Goal: Book appointment/travel/reservation

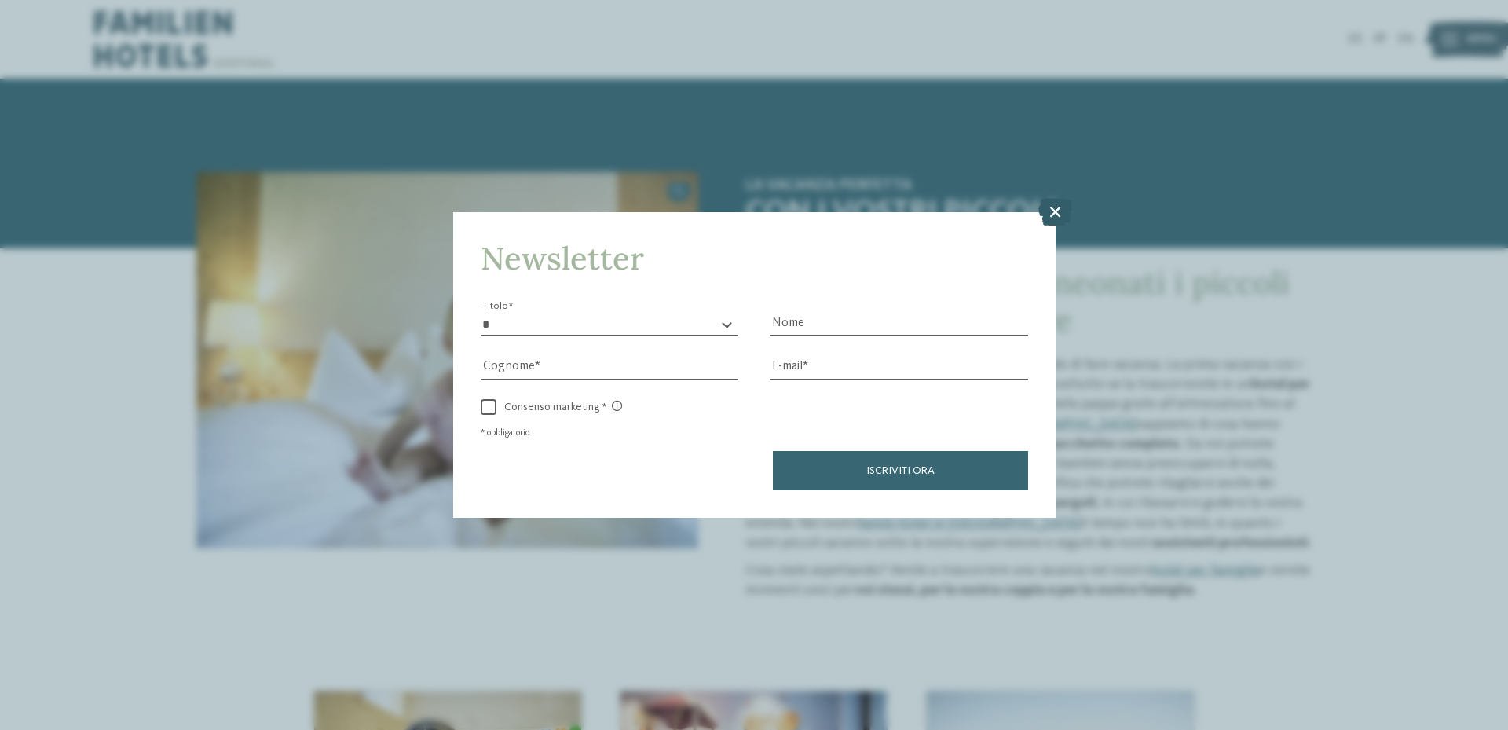
click at [1056, 206] on icon at bounding box center [1055, 211] width 34 height 27
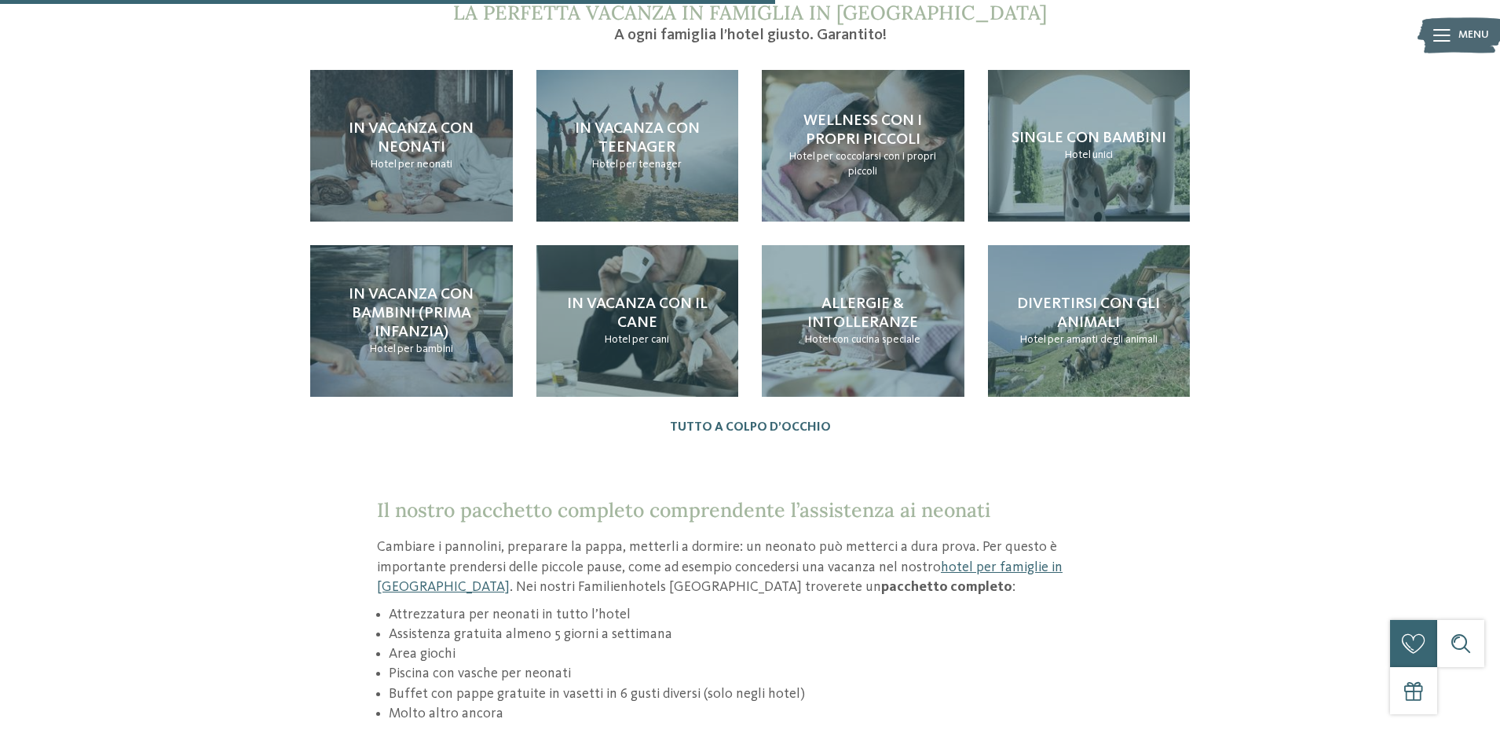
scroll to position [1728, 0]
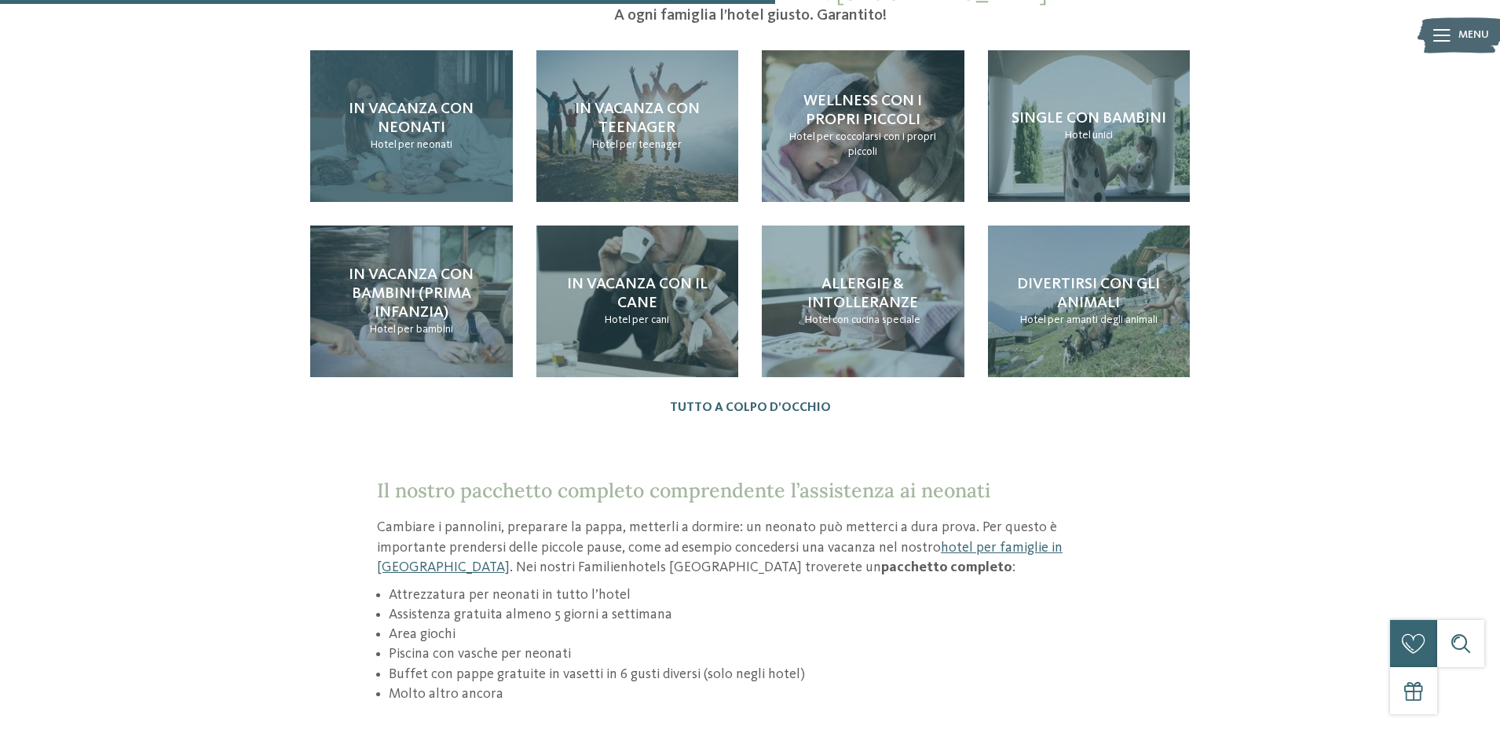
click at [428, 134] on div "In vacanza con neonati Hotel per neonati" at bounding box center [411, 126] width 203 height 152
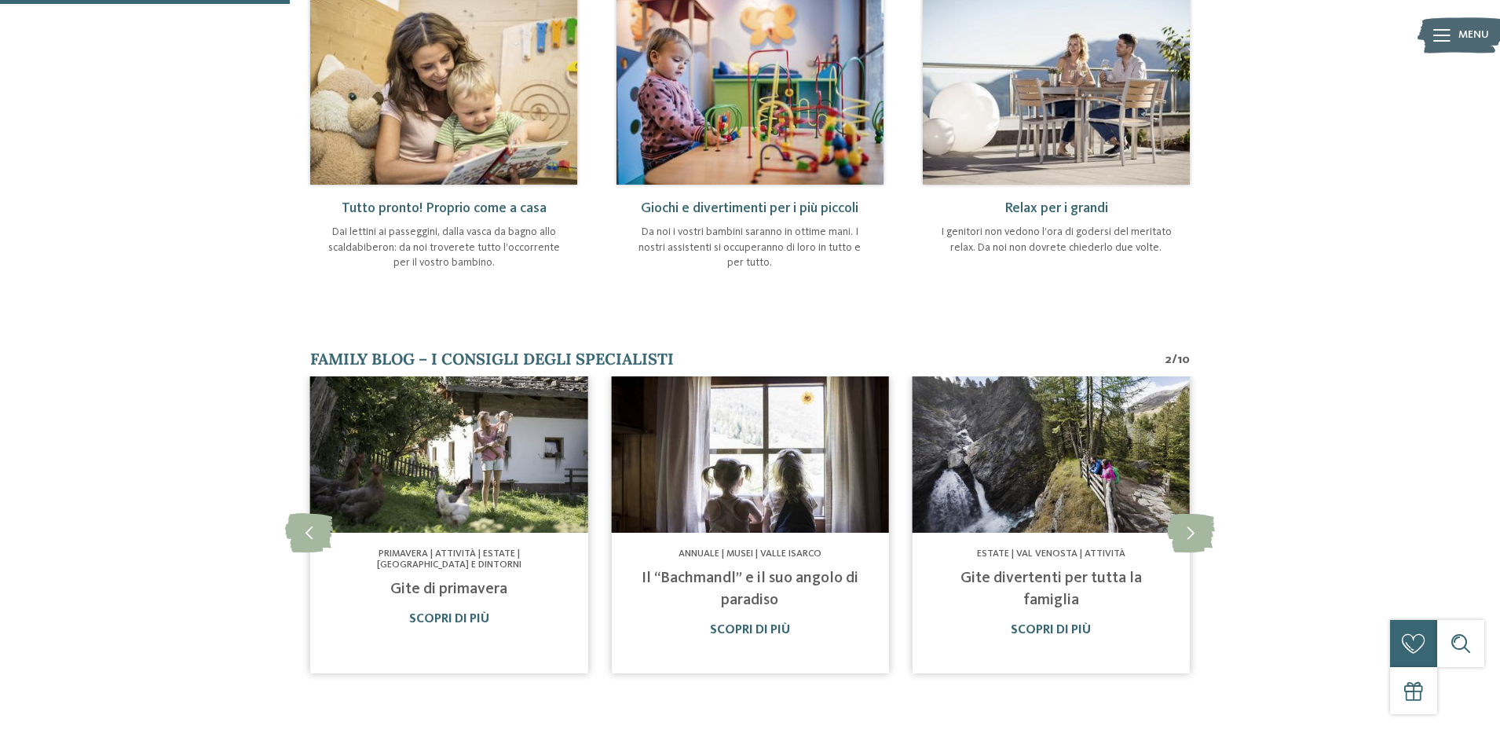
scroll to position [236, 0]
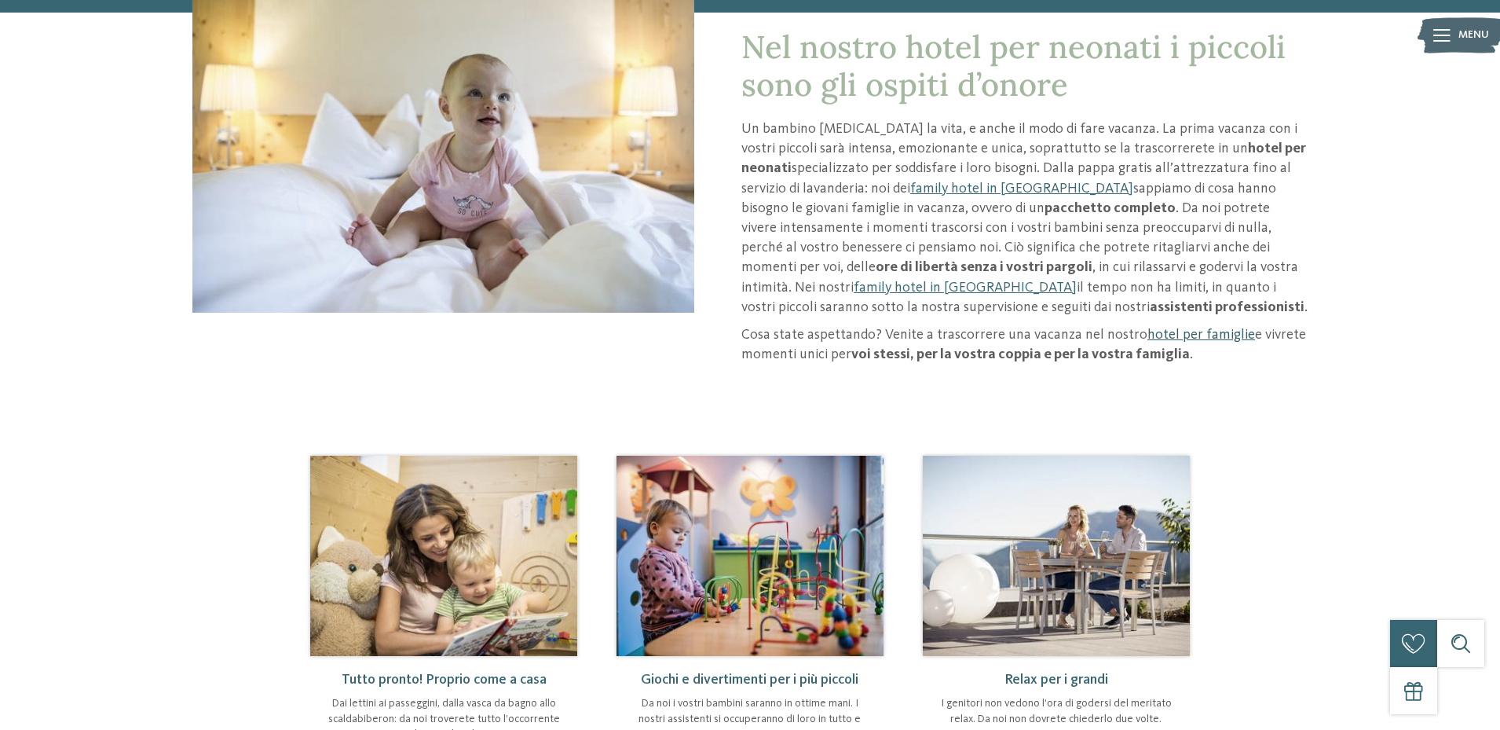
click at [1163, 340] on link "hotel per famiglie" at bounding box center [1202, 335] width 108 height 14
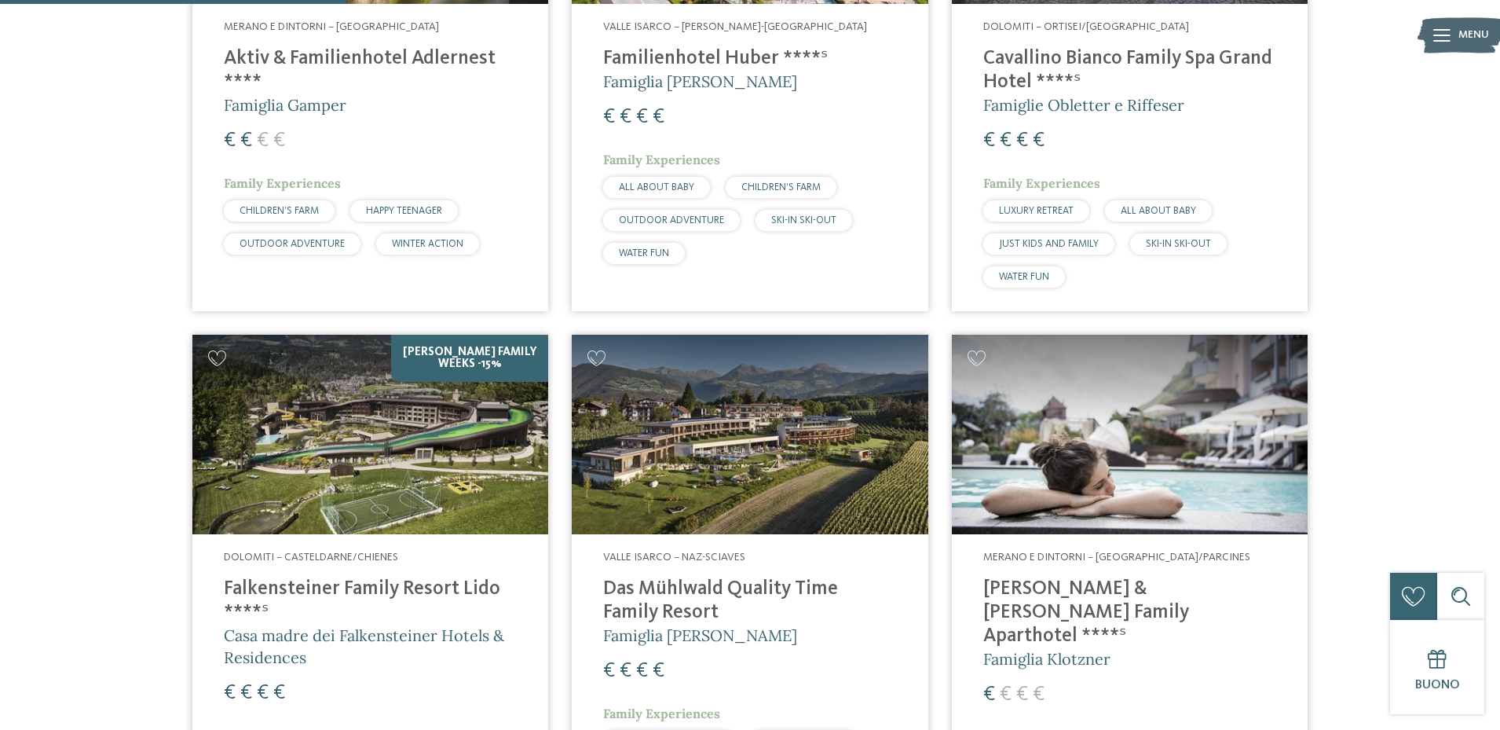
scroll to position [1257, 0]
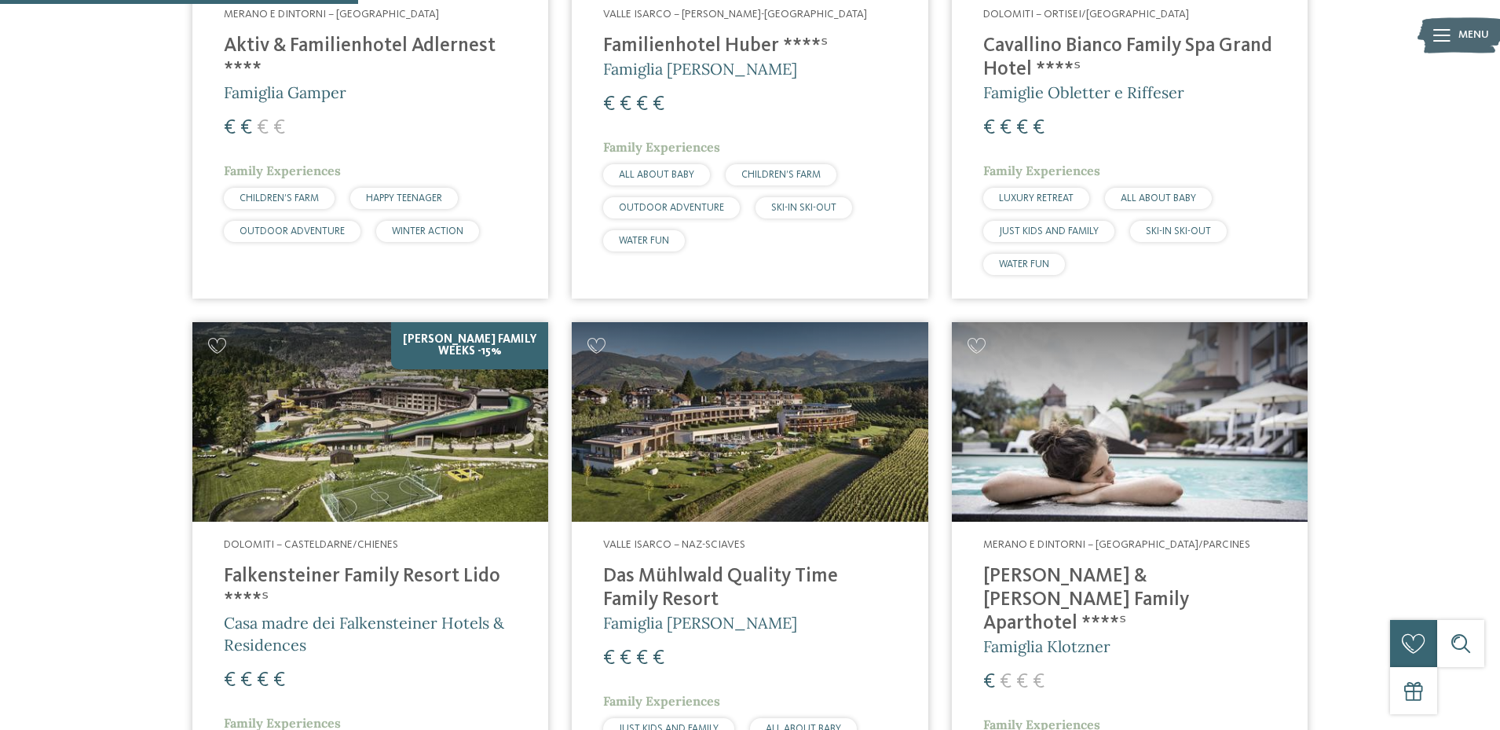
click at [395, 450] on img at bounding box center [370, 422] width 356 height 200
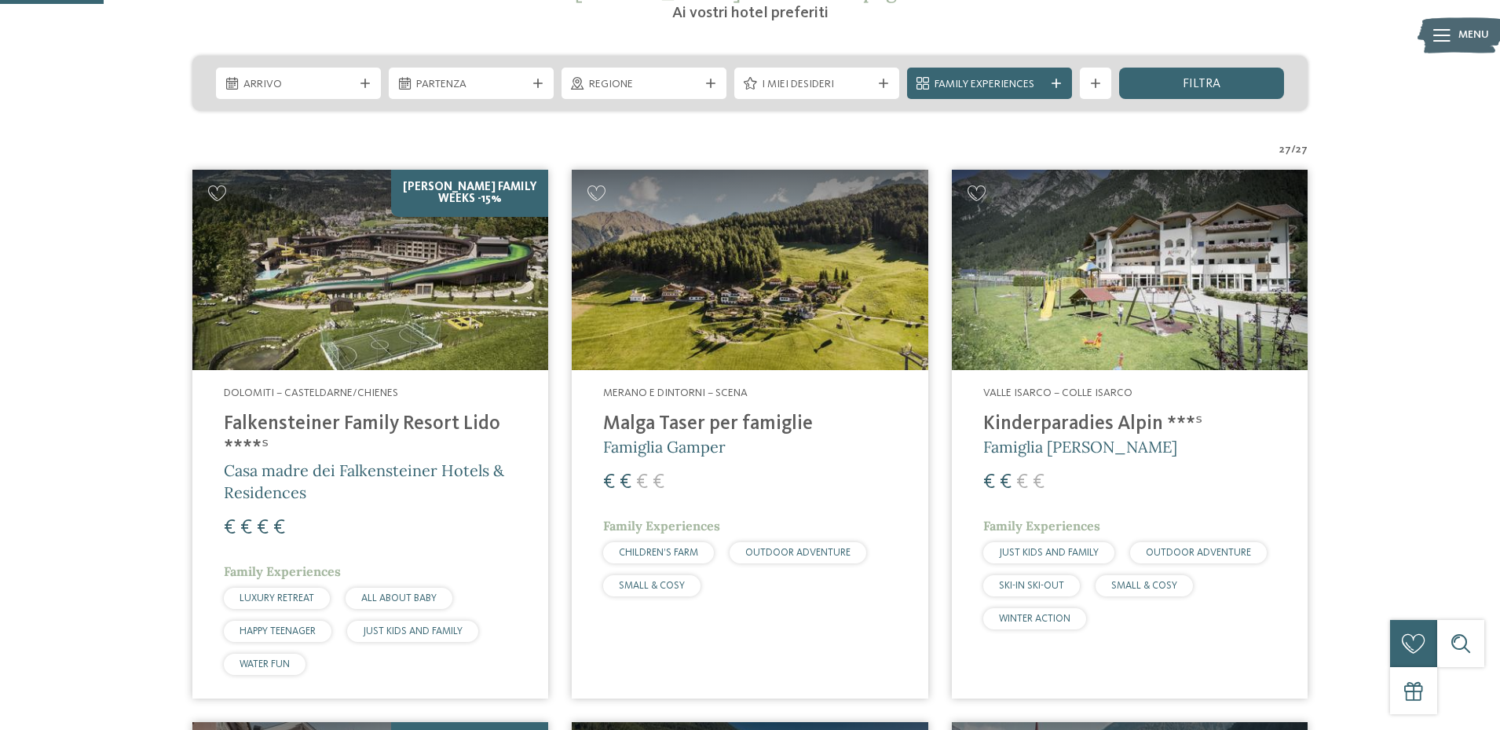
scroll to position [314, 0]
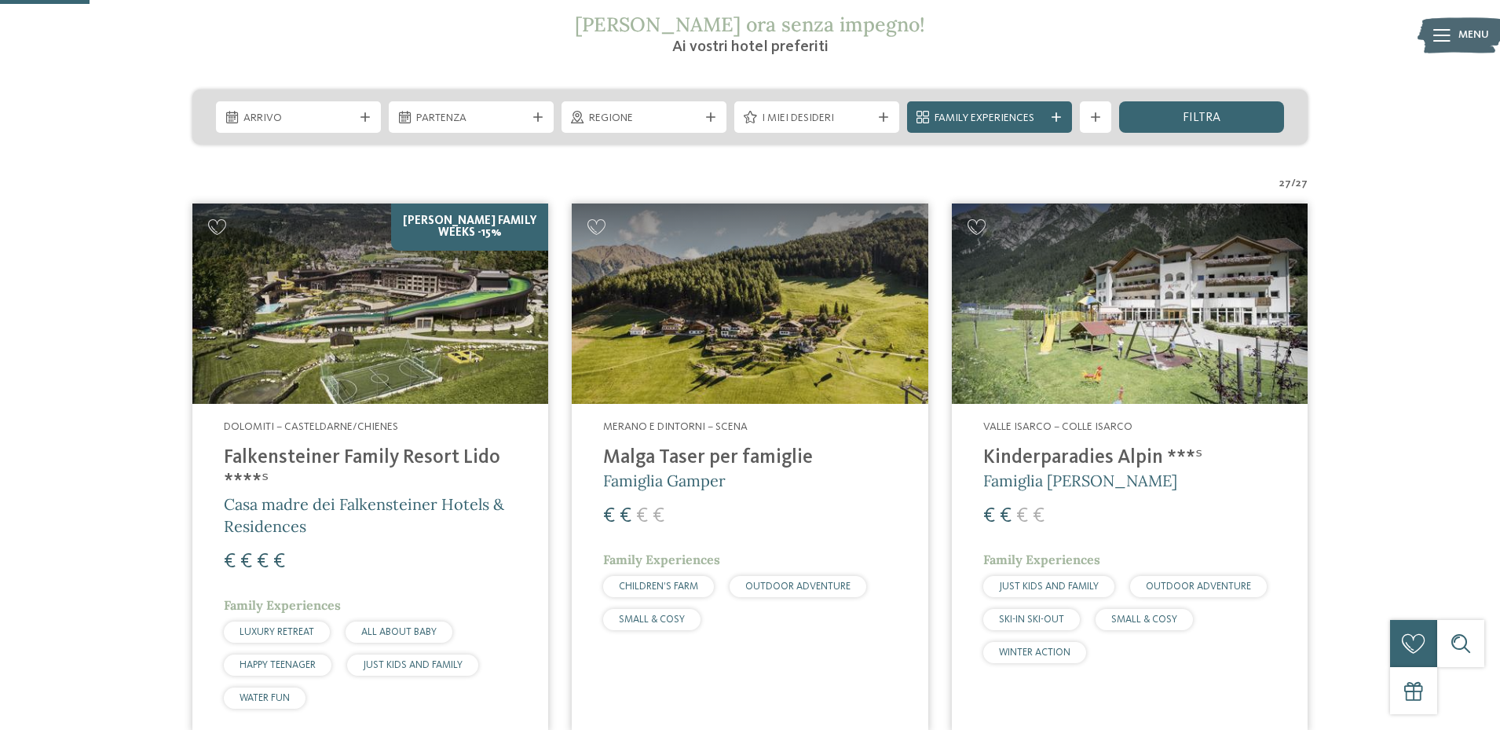
click at [752, 344] on img at bounding box center [750, 303] width 356 height 200
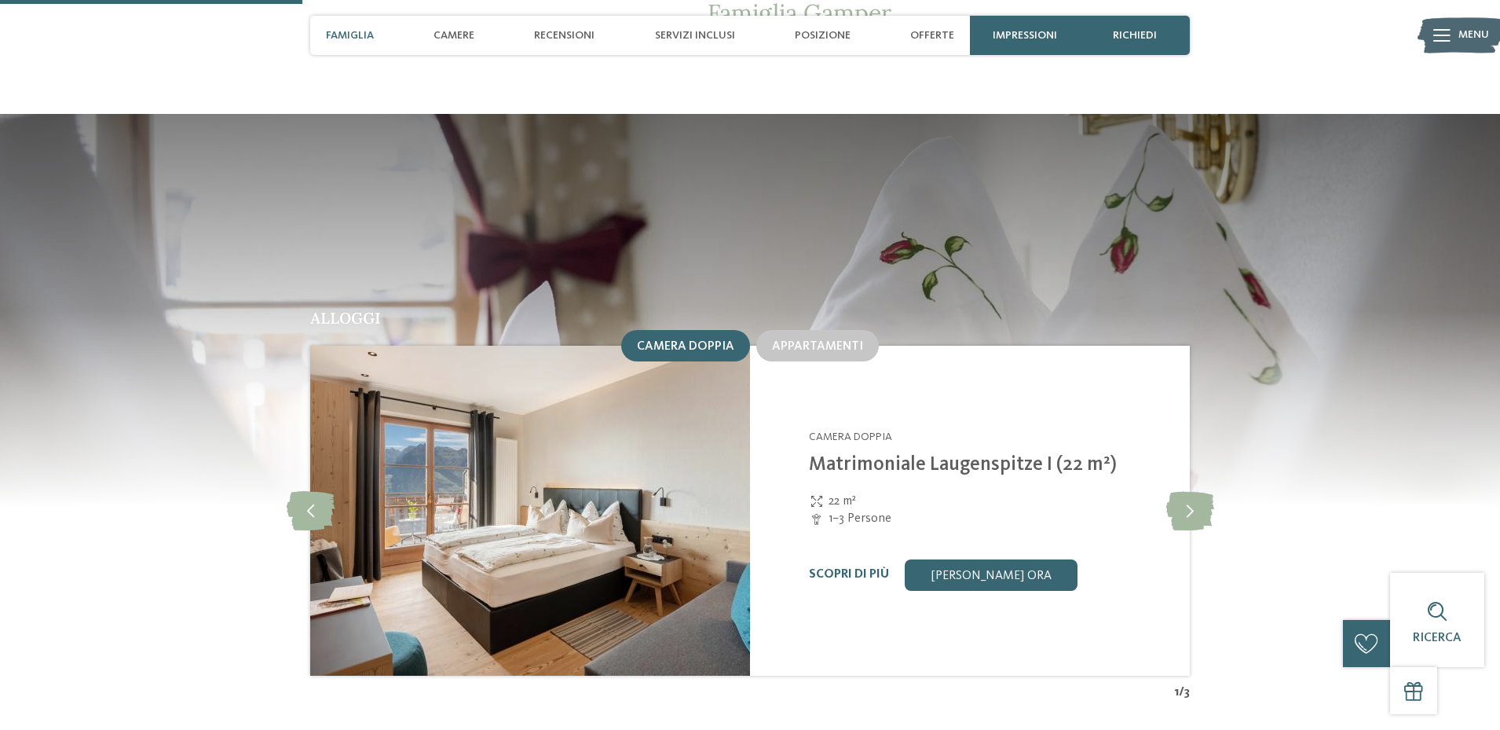
scroll to position [1492, 0]
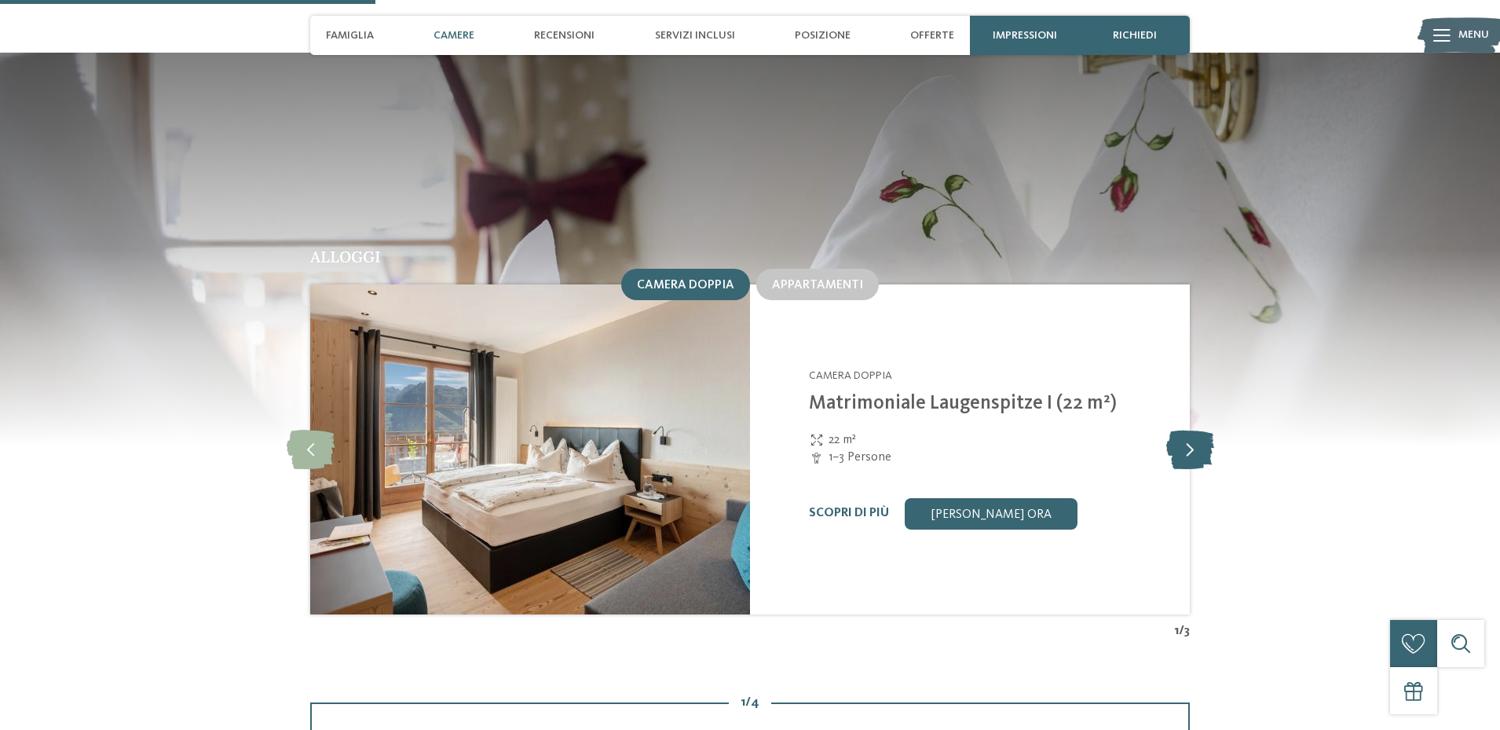
click at [1186, 430] on icon at bounding box center [1190, 449] width 48 height 39
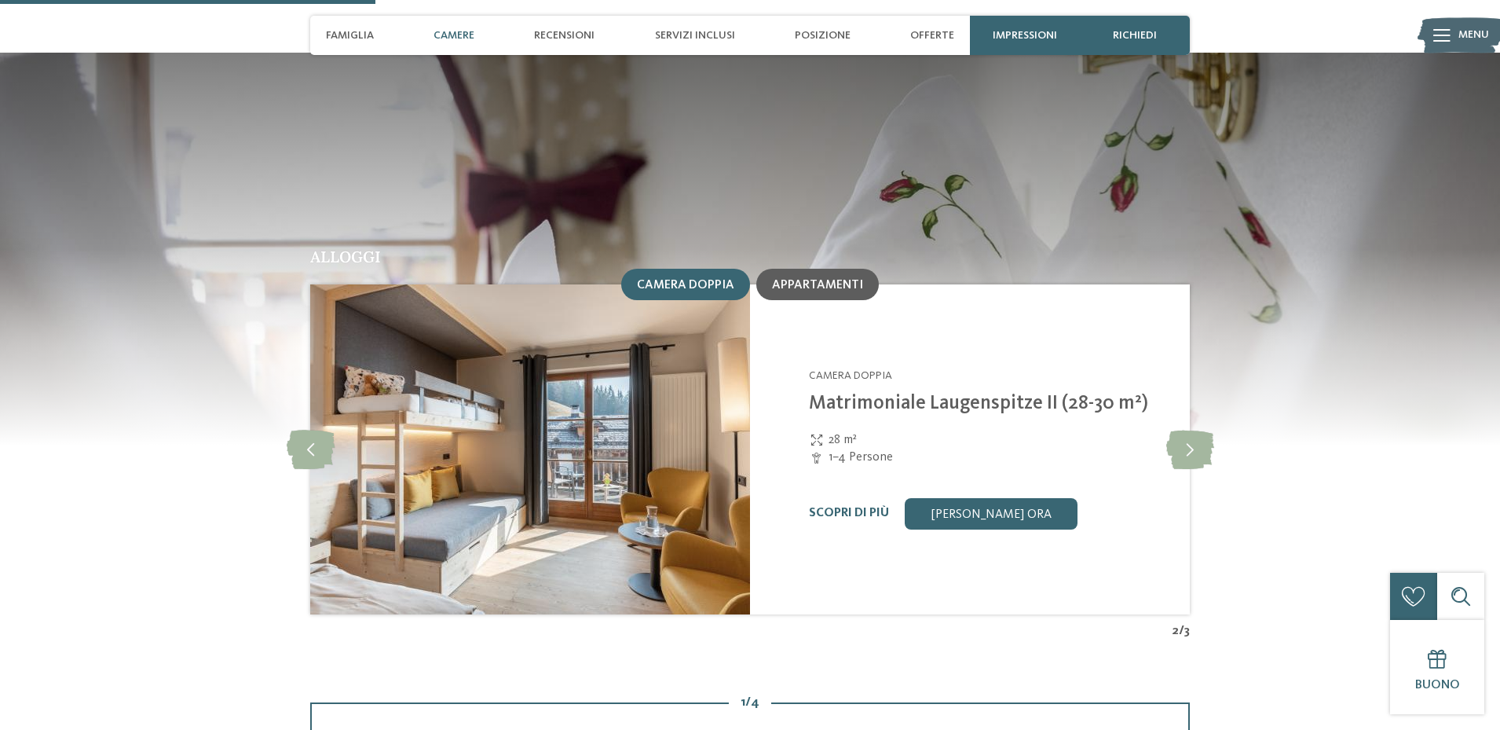
click at [828, 279] on span "Appartamenti" at bounding box center [817, 285] width 91 height 13
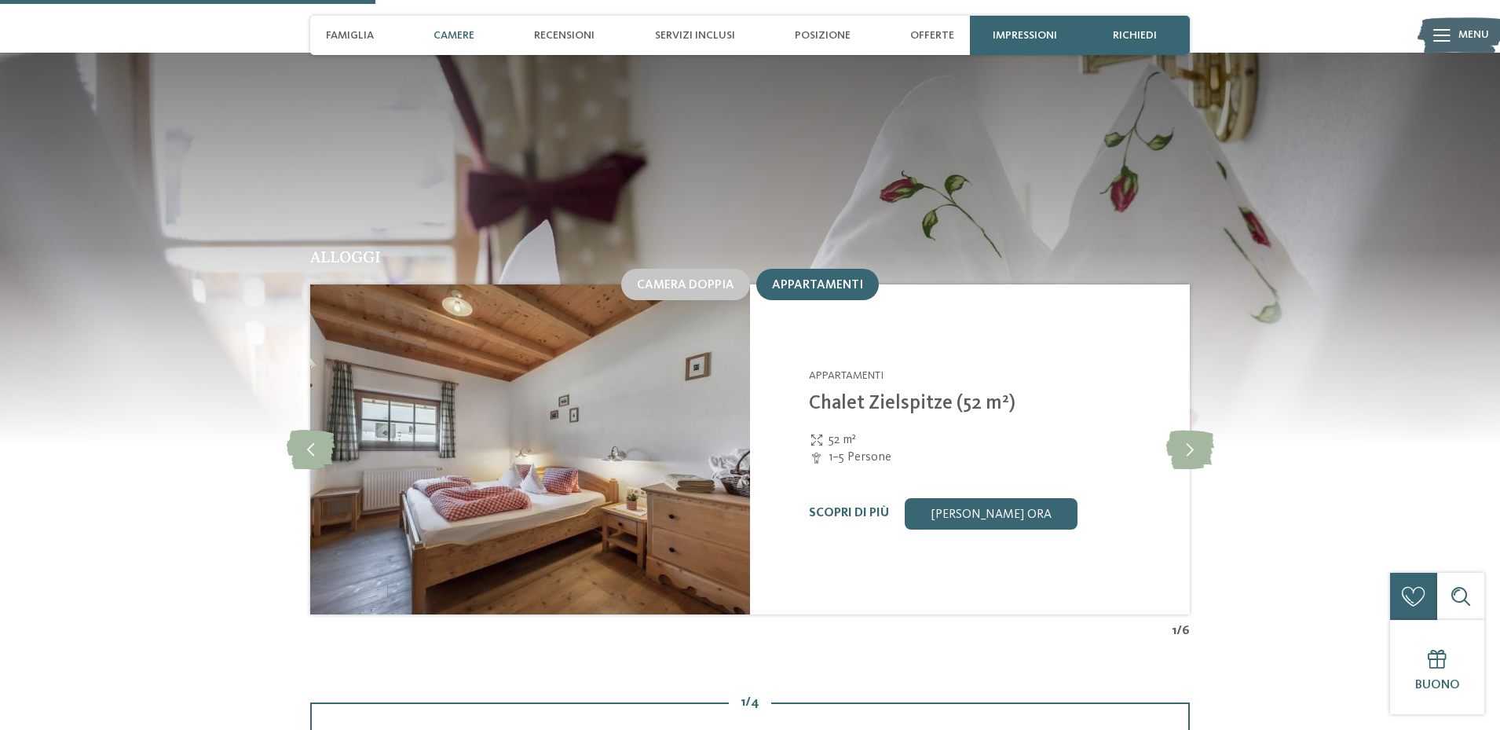
click at [1215, 421] on div "Alloggi Camera doppia Appartamenti 3" at bounding box center [750, 444] width 1068 height 390
click at [1199, 430] on icon at bounding box center [1190, 449] width 48 height 39
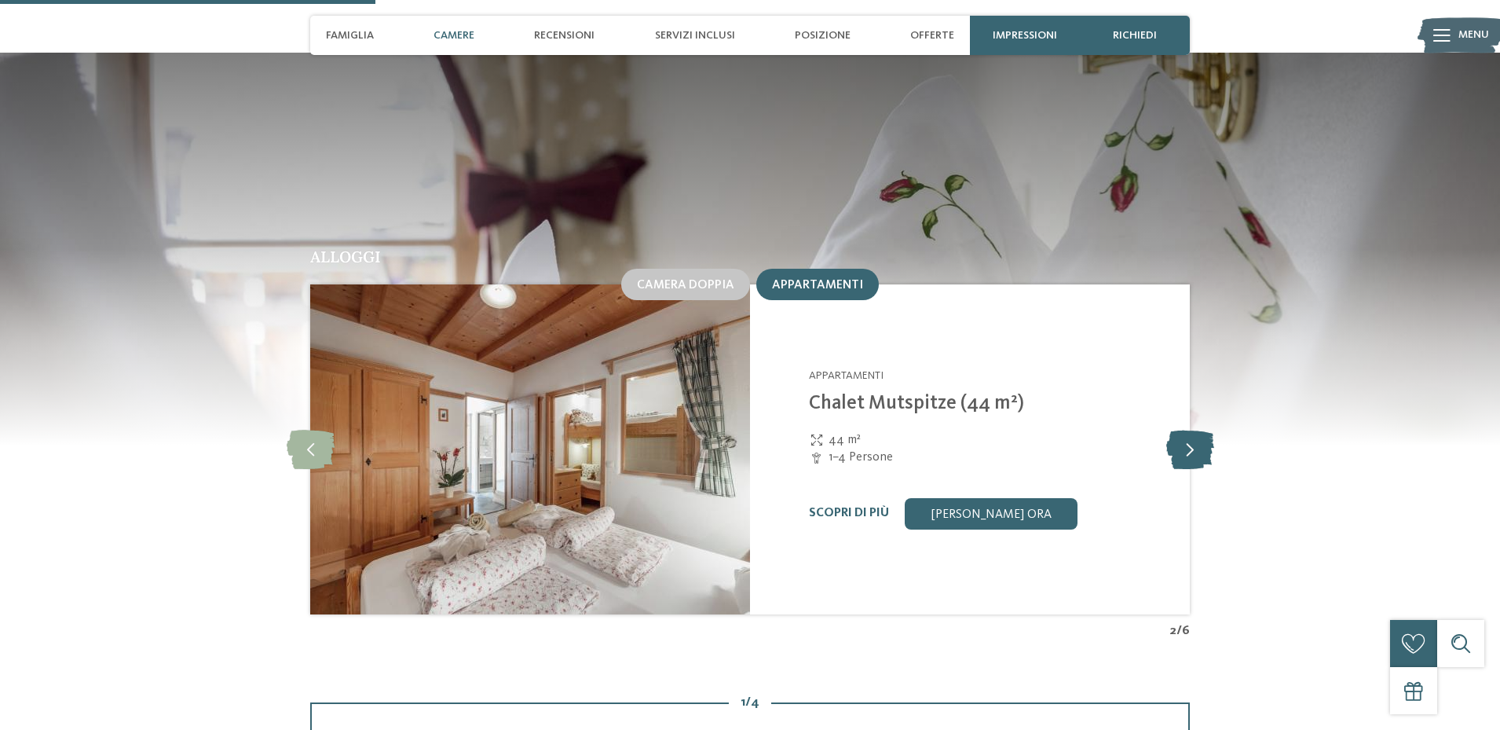
click at [1199, 430] on icon at bounding box center [1190, 449] width 48 height 39
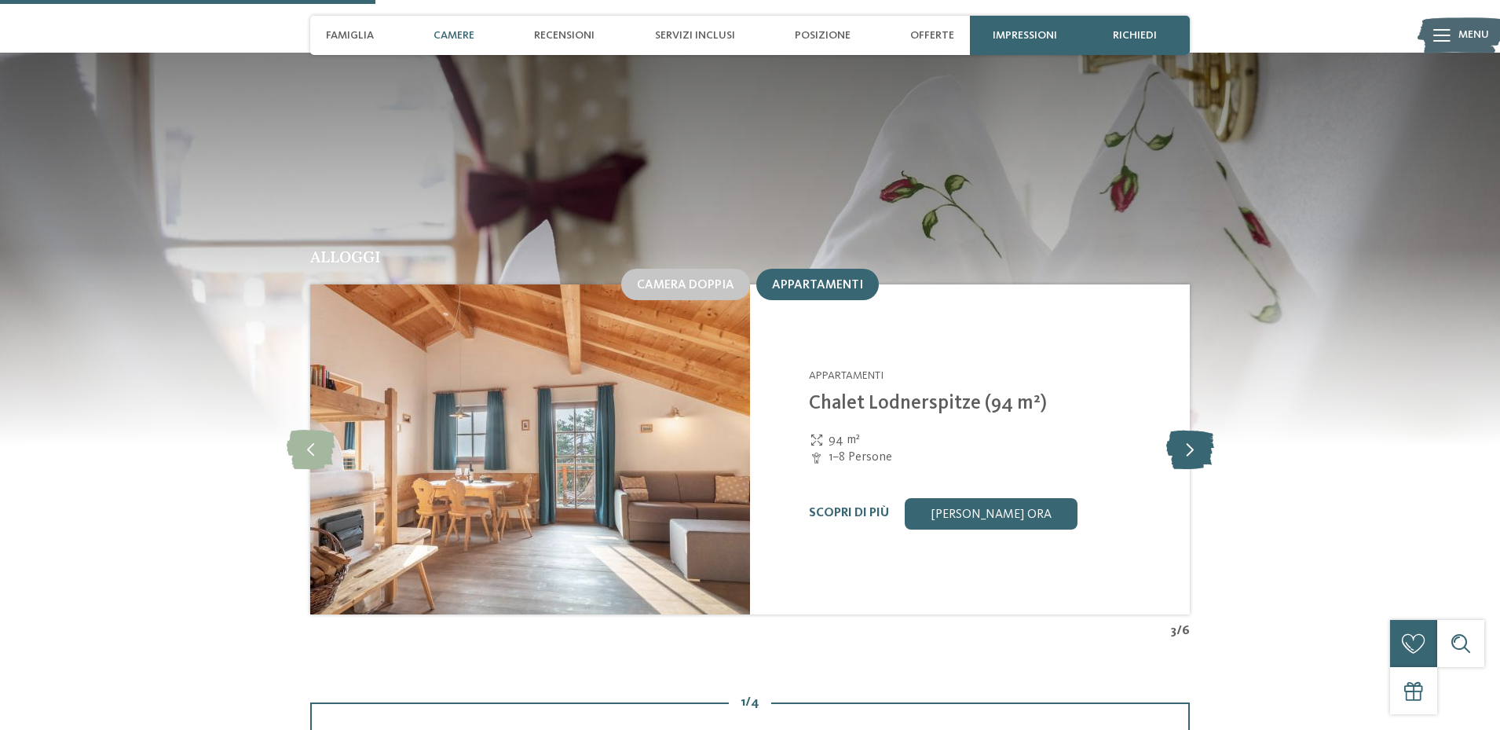
click at [1199, 430] on icon at bounding box center [1190, 449] width 48 height 39
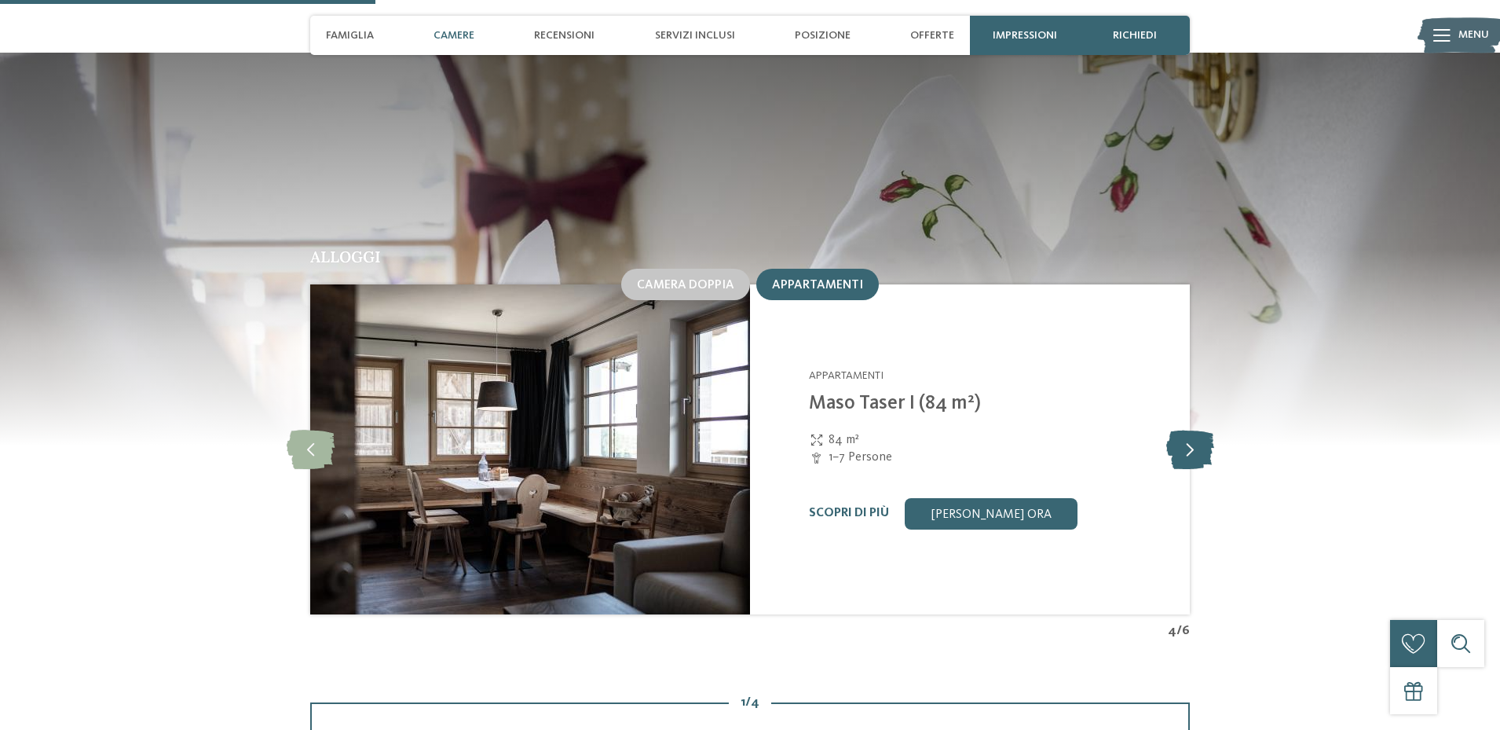
click at [1199, 430] on icon at bounding box center [1190, 449] width 48 height 39
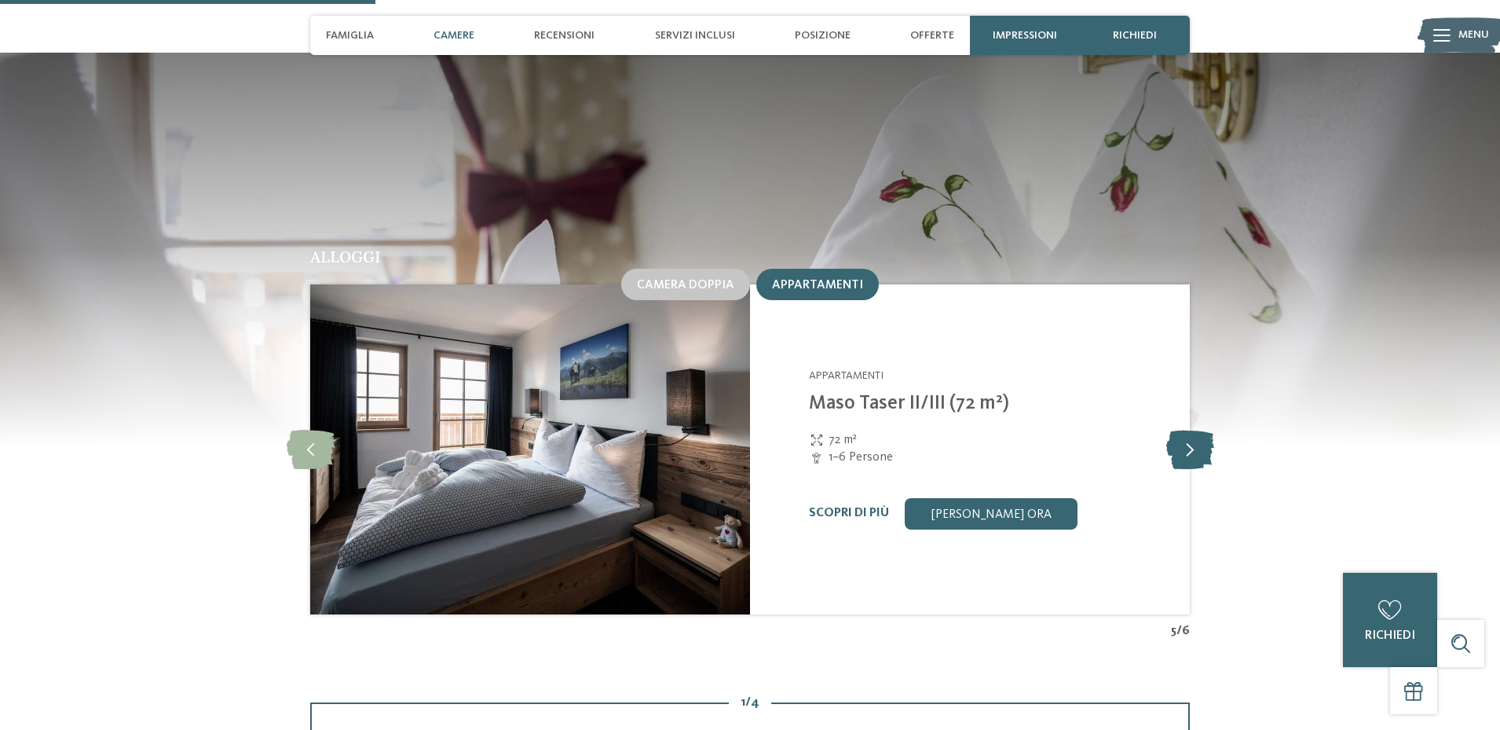
click at [1199, 430] on icon at bounding box center [1190, 449] width 48 height 39
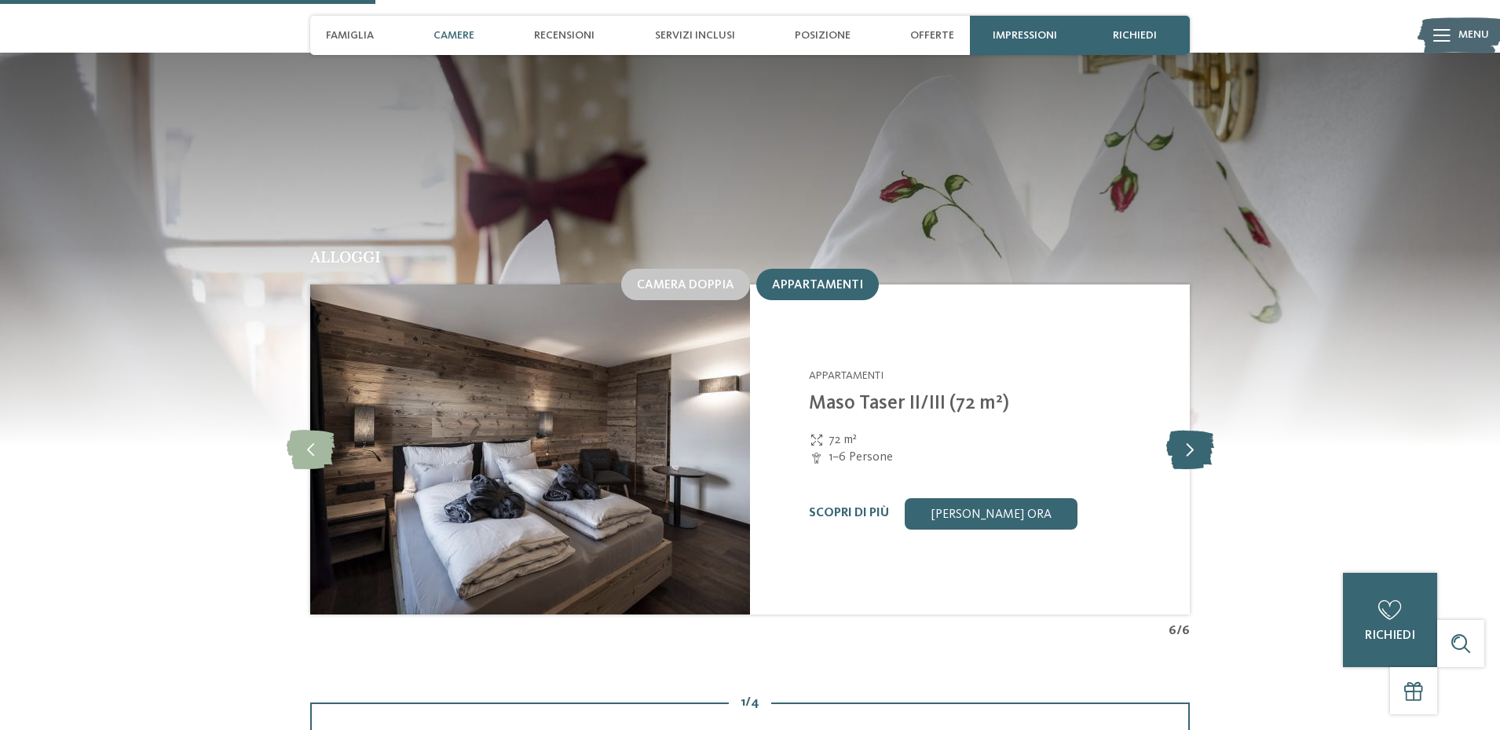
click at [1199, 430] on icon at bounding box center [1190, 449] width 48 height 39
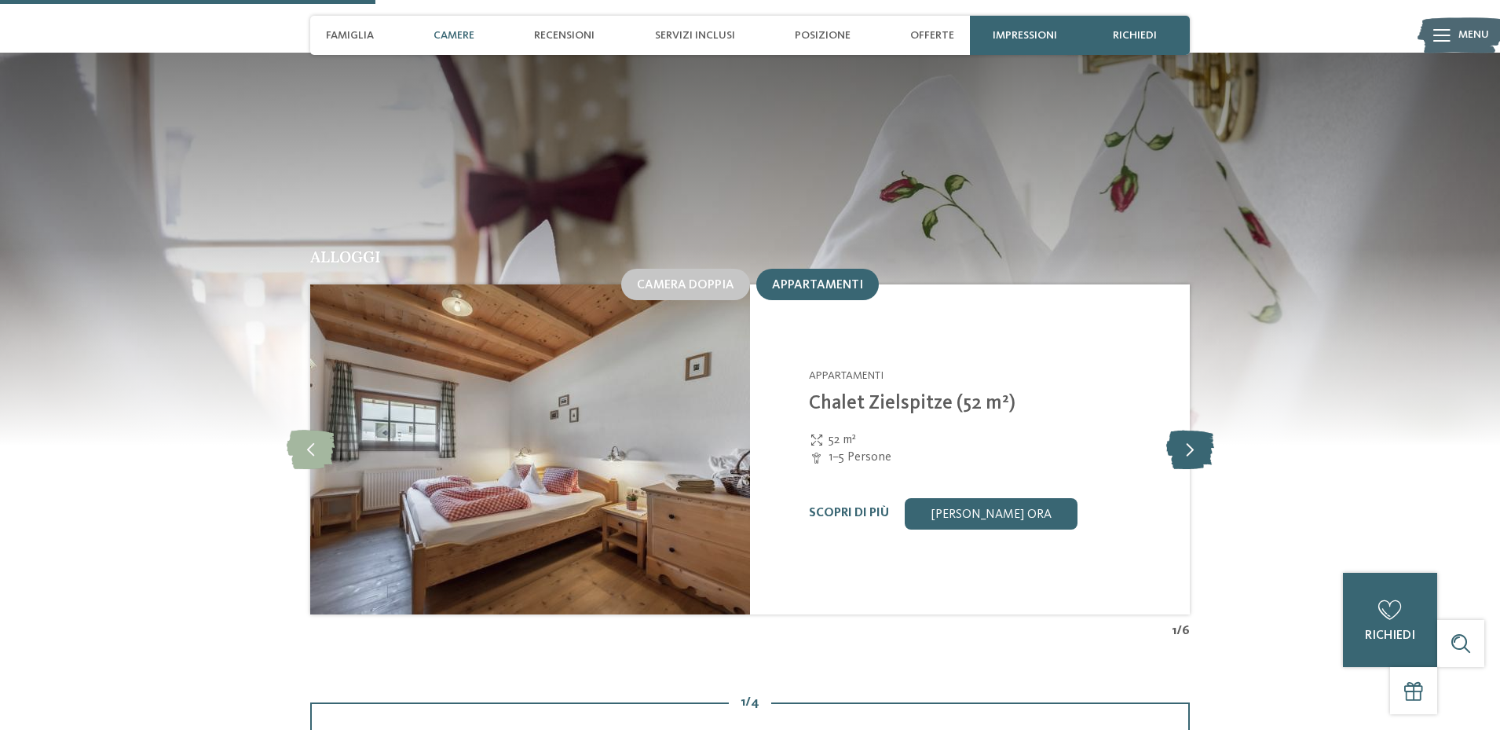
click at [1199, 430] on icon at bounding box center [1190, 449] width 48 height 39
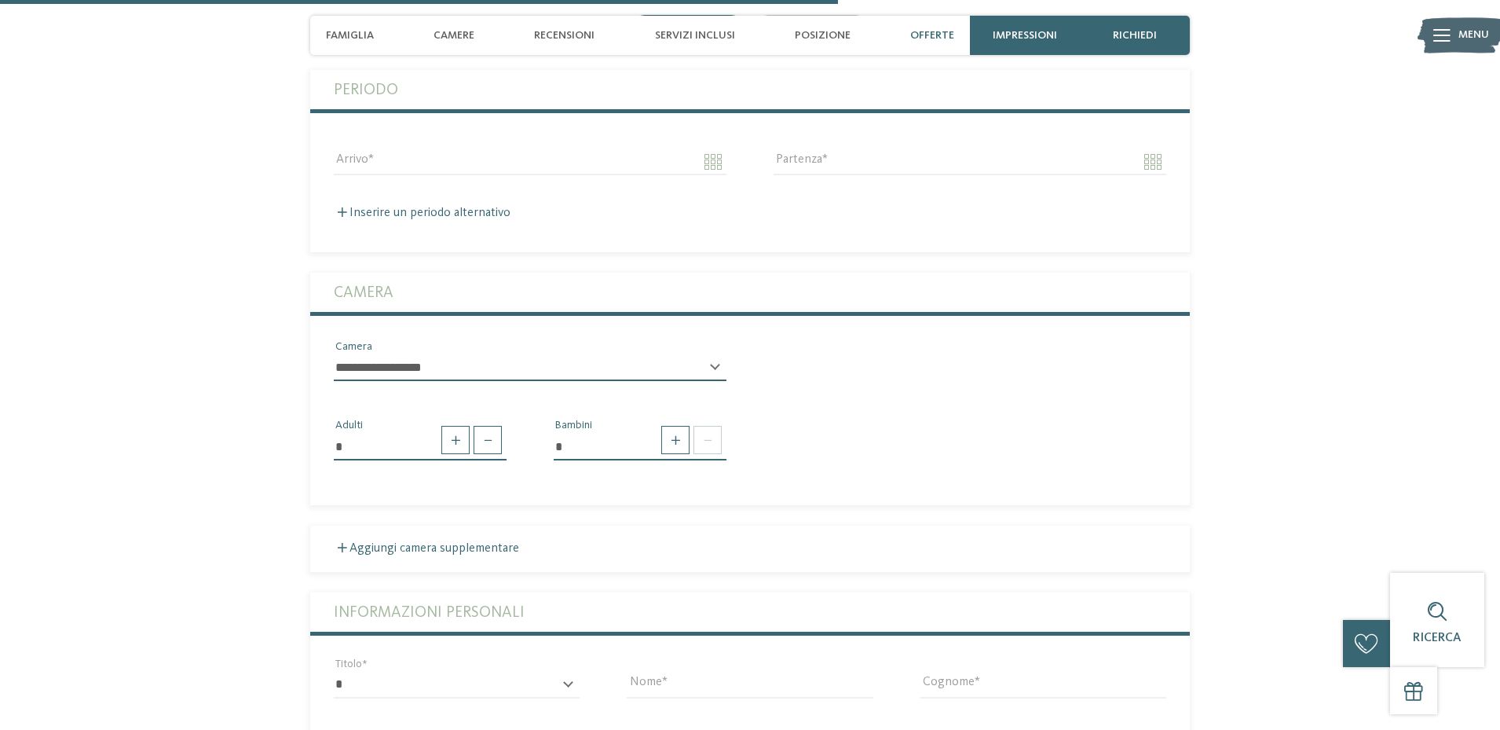
scroll to position [3770, 0]
